Goal: Task Accomplishment & Management: Manage account settings

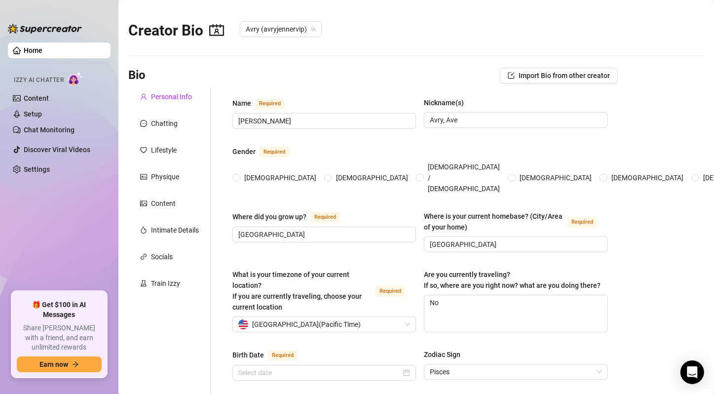
radio input "true"
type input "[DATE]"
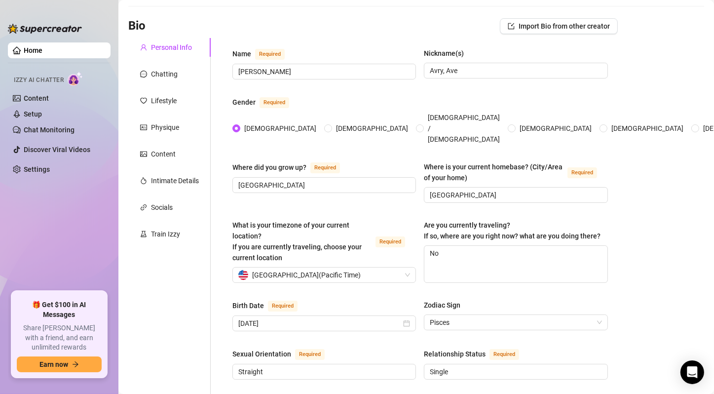
scroll to position [99, 0]
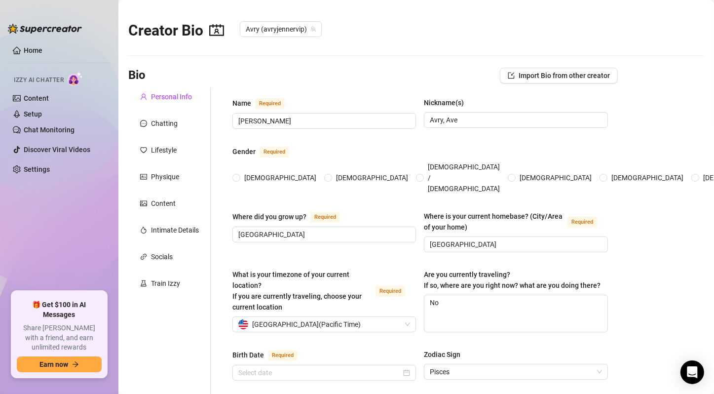
radio input "true"
type input "[DATE]"
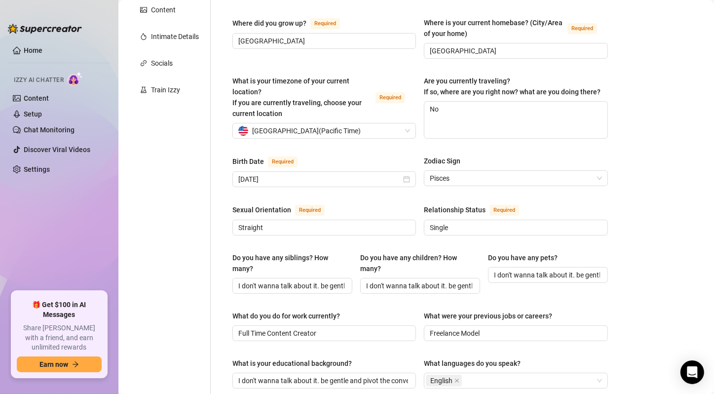
scroll to position [197, 0]
